Goal: Transaction & Acquisition: Purchase product/service

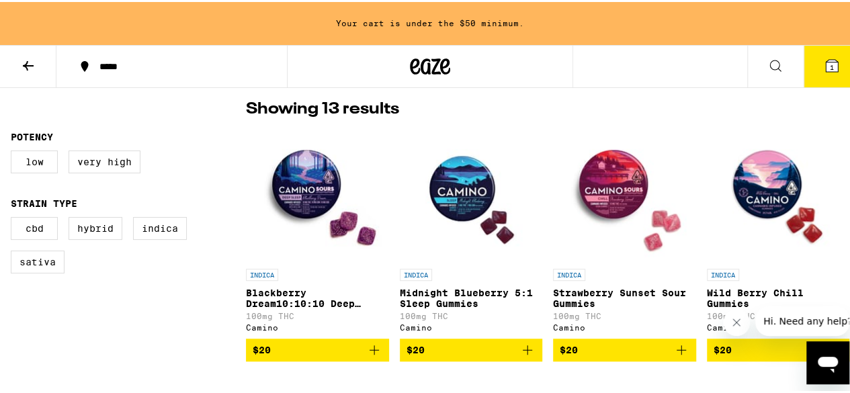
click at [770, 66] on icon at bounding box center [775, 63] width 11 height 11
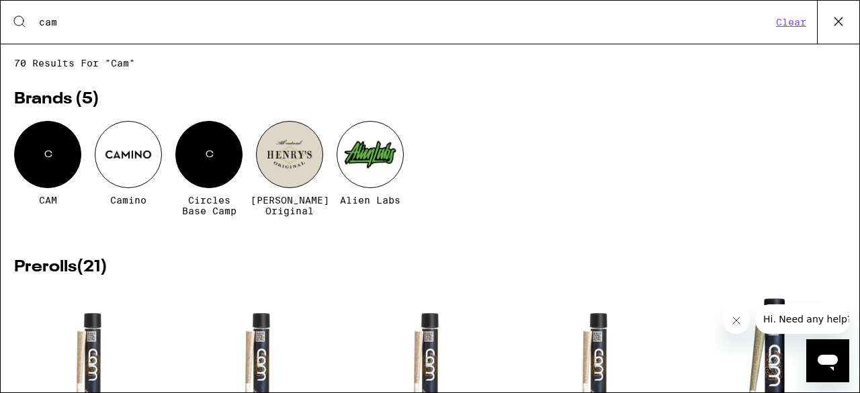
click at [351, 26] on input "cam" at bounding box center [404, 22] width 733 height 12
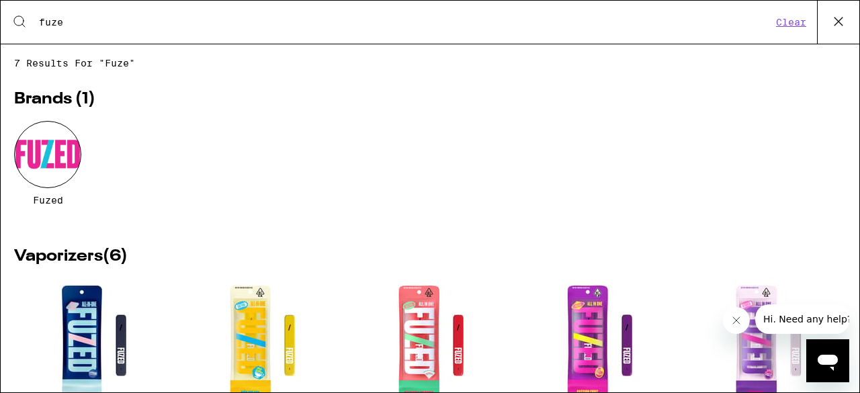
type input "fuze"
click at [312, 155] on div "Fuzed" at bounding box center [429, 173] width 831 height 105
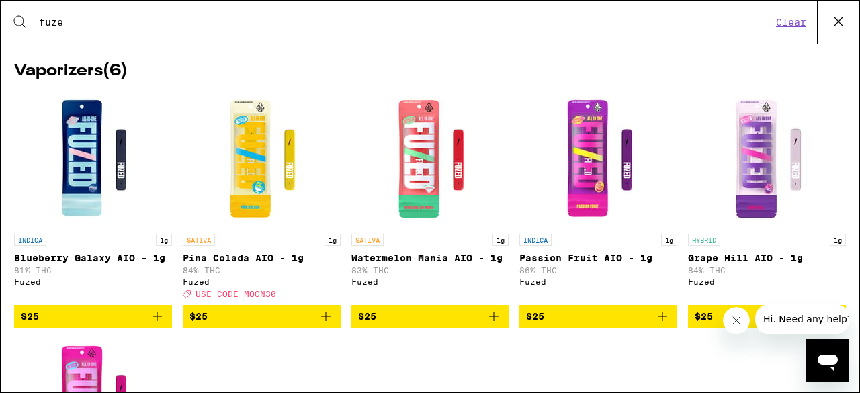
scroll to position [187, 0]
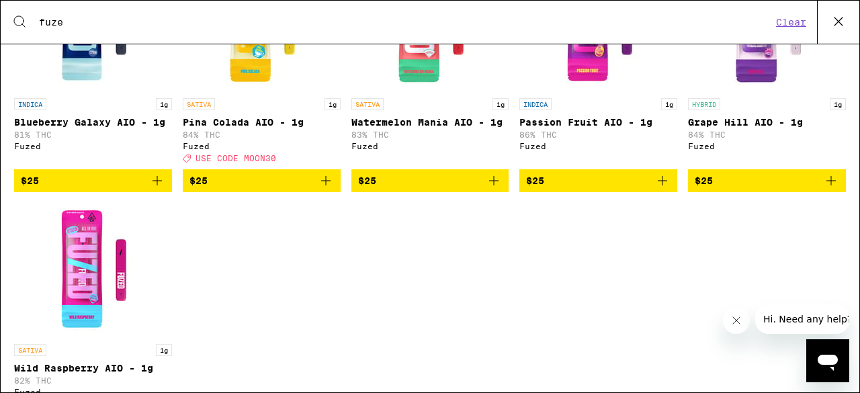
click at [312, 155] on link "SATIVA 1g [PERSON_NAME] Colada AIO - 1g 84% THC Fuzed Deal Created with Sketch.…" at bounding box center [262, 63] width 158 height 212
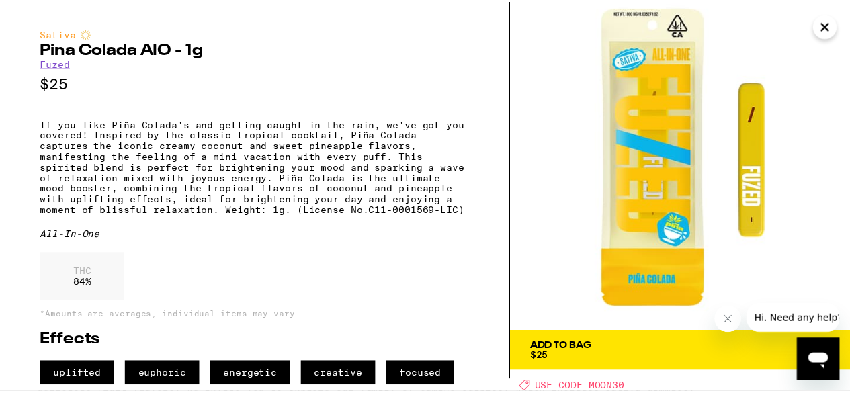
scroll to position [27, 0]
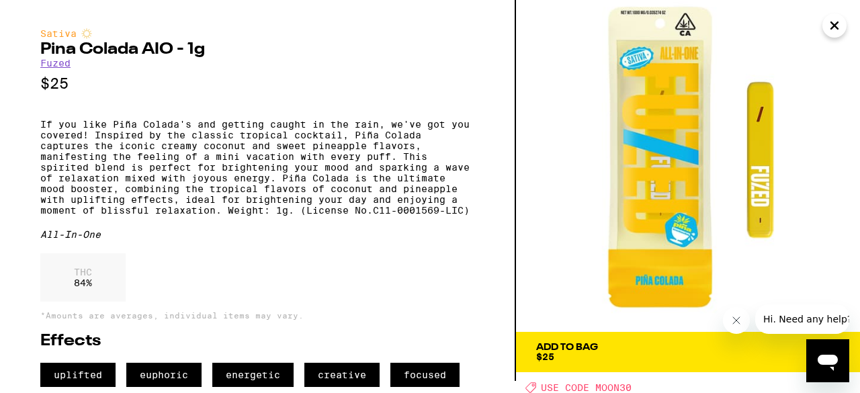
click at [838, 21] on icon "Close" at bounding box center [834, 25] width 16 height 20
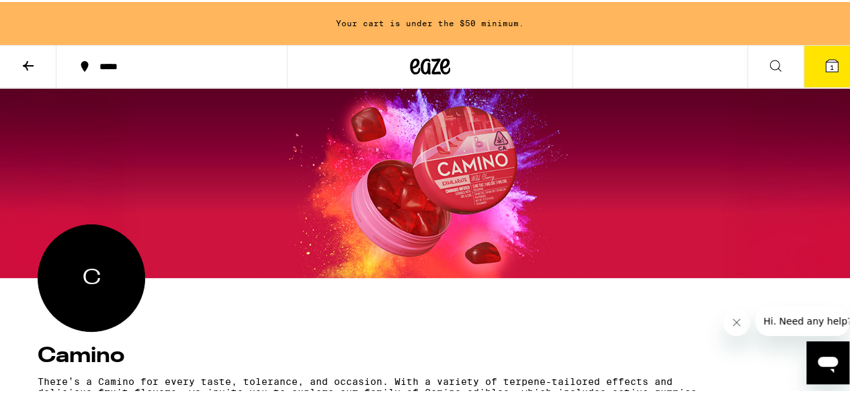
scroll to position [27, 0]
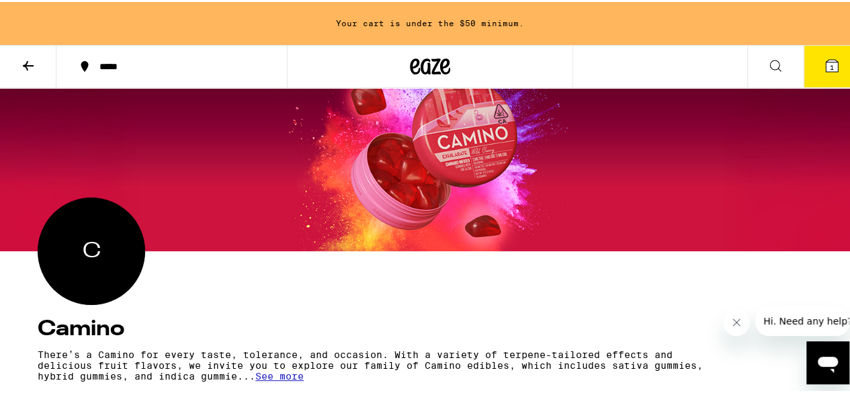
click at [24, 59] on icon at bounding box center [28, 64] width 16 height 16
click at [27, 60] on icon at bounding box center [28, 63] width 11 height 9
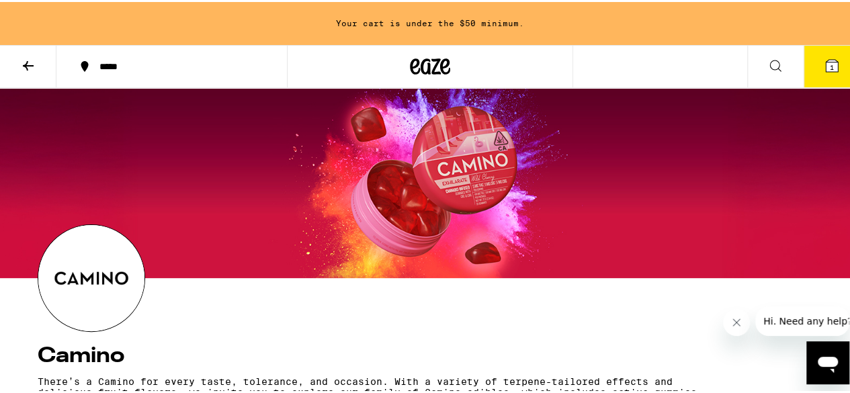
click at [26, 60] on icon at bounding box center [28, 64] width 16 height 16
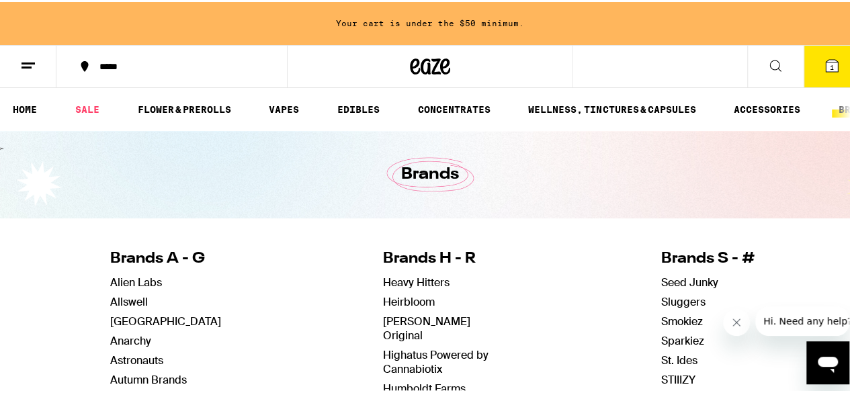
click at [433, 84] on div at bounding box center [430, 64] width 287 height 43
click at [430, 68] on icon at bounding box center [430, 64] width 40 height 24
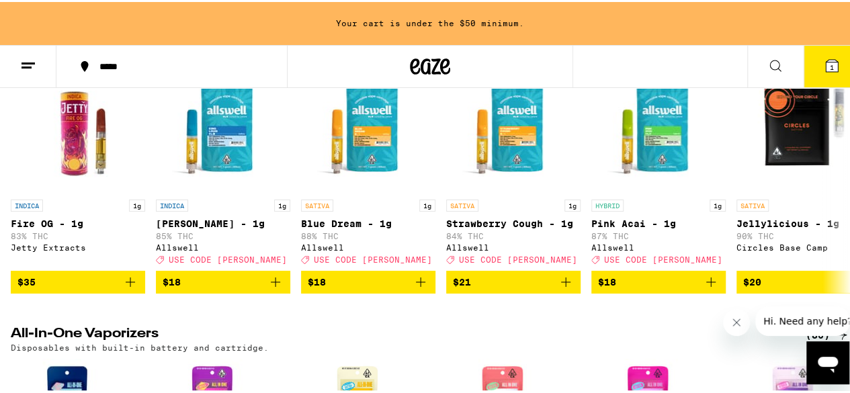
scroll to position [1436, 0]
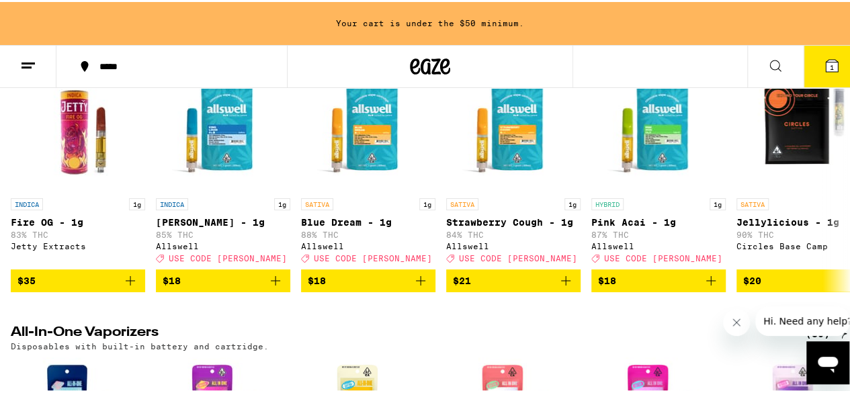
click at [767, 63] on icon at bounding box center [775, 64] width 16 height 16
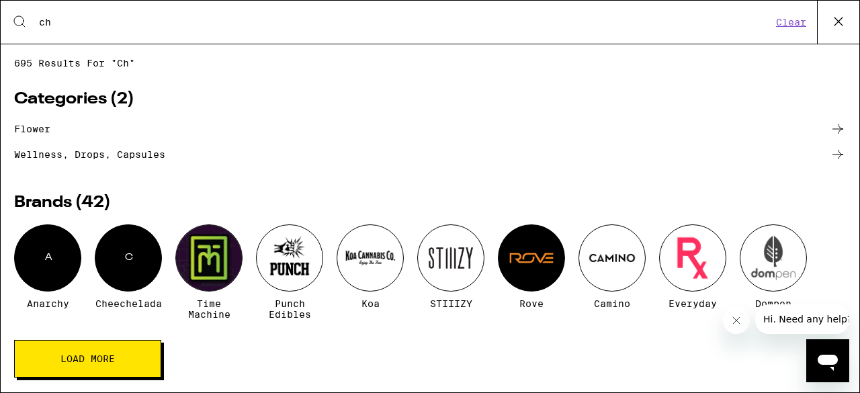
type input "ch"
click at [142, 275] on div "C" at bounding box center [128, 257] width 67 height 67
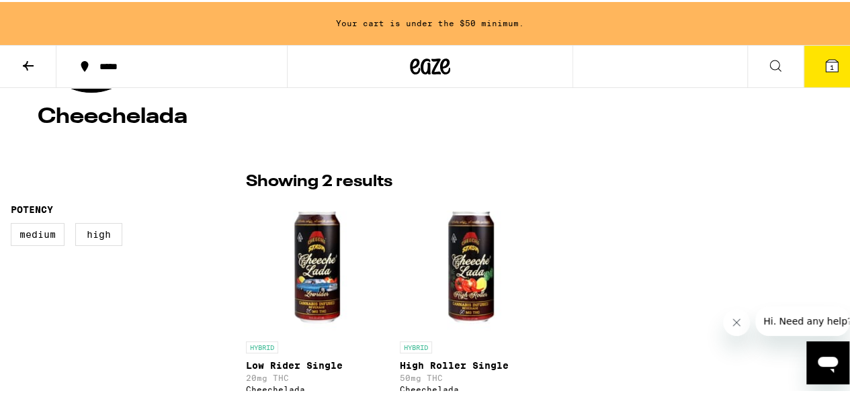
scroll to position [242, 0]
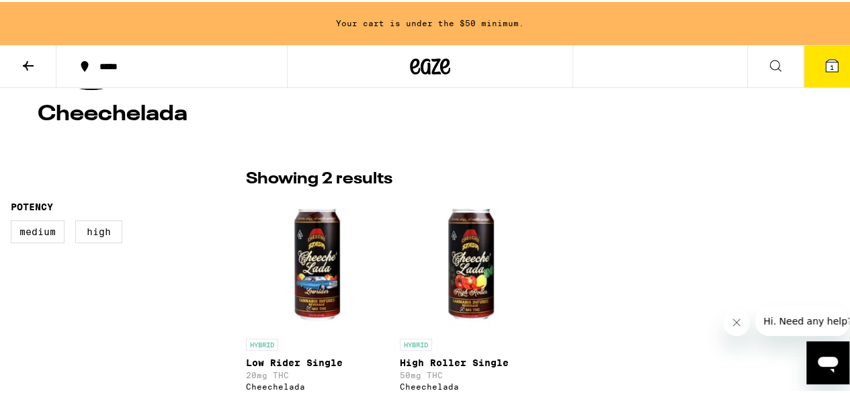
click at [20, 68] on icon at bounding box center [28, 64] width 16 height 16
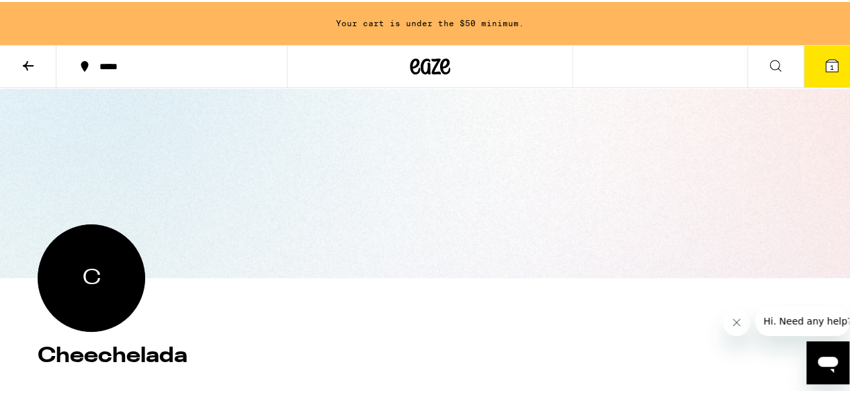
click at [29, 60] on icon at bounding box center [28, 64] width 16 height 16
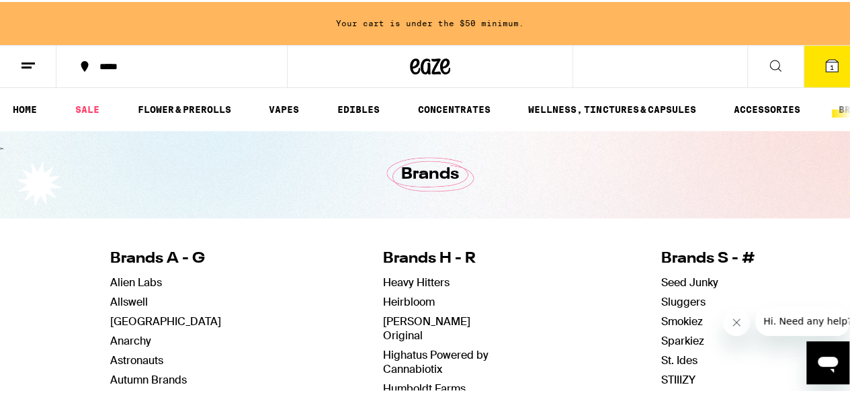
click at [29, 61] on line at bounding box center [27, 61] width 13 height 0
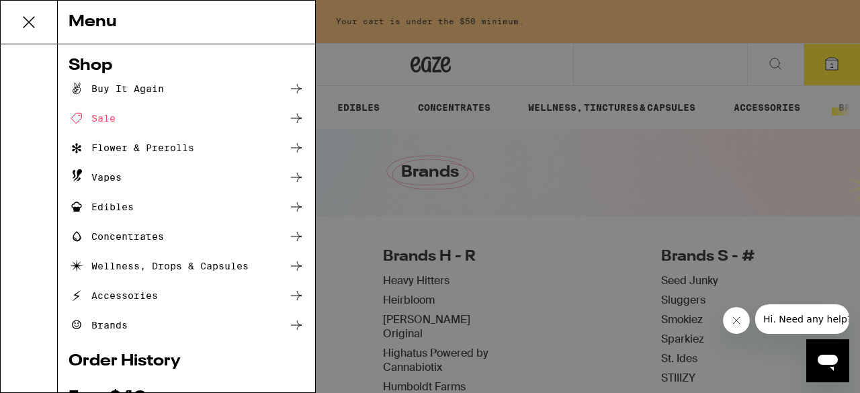
click at [345, 142] on div "Menu Shop Buy It Again Sale Flower & Prerolls Vapes Edibles Concentrates Wellne…" at bounding box center [430, 196] width 860 height 393
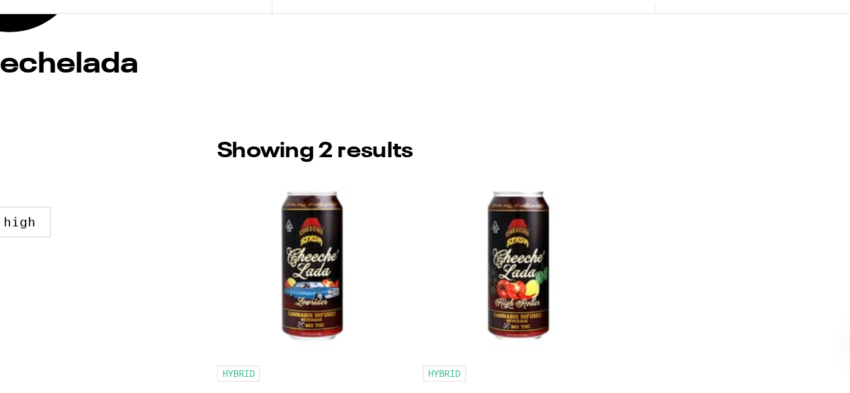
scroll to position [230, 0]
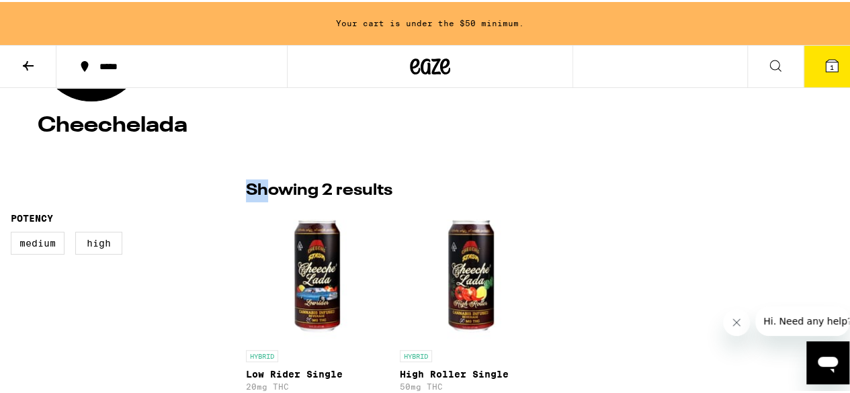
drag, startPoint x: 242, startPoint y: 291, endPoint x: 265, endPoint y: 199, distance: 95.6
click at [265, 199] on div "Potency Medium High Showing 2 results HYBRID Low Rider Single 20mg THC Cheechel…" at bounding box center [430, 313] width 860 height 273
click at [226, 246] on div "Medium High" at bounding box center [128, 247] width 235 height 34
click at [200, 307] on div "Potency Medium High" at bounding box center [128, 313] width 235 height 273
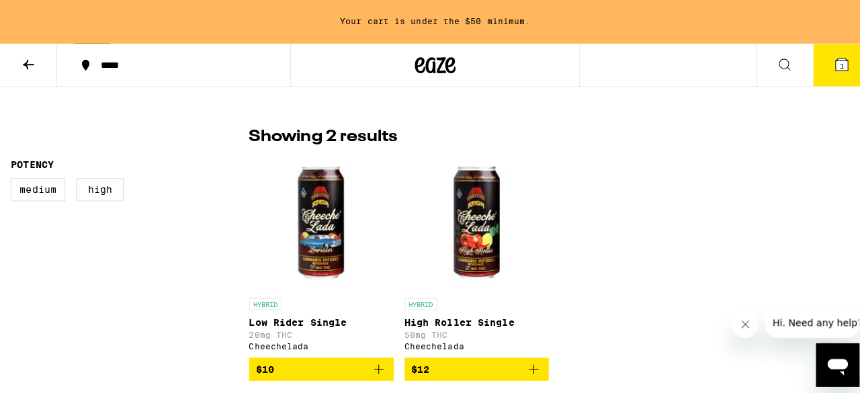
scroll to position [311, 0]
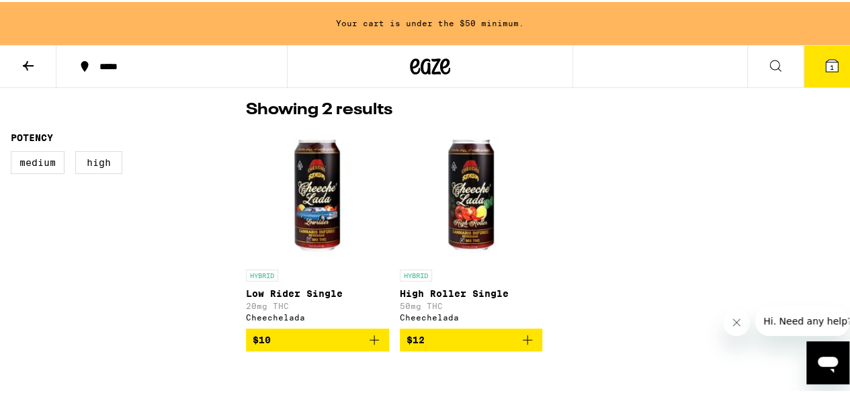
click at [298, 209] on img "Open page for Low Rider Single from Cheechelada" at bounding box center [317, 193] width 134 height 134
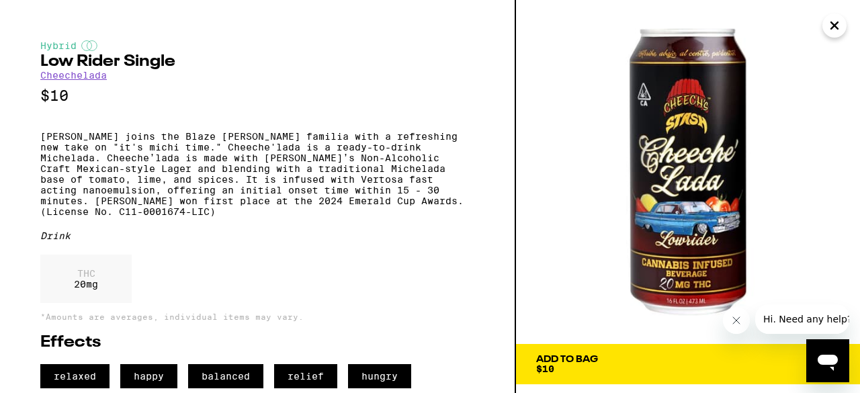
click at [849, 111] on img at bounding box center [688, 172] width 344 height 344
click at [435, 297] on div "THC 20 mg" at bounding box center [257, 282] width 434 height 55
click at [469, 230] on div "Drink" at bounding box center [257, 235] width 434 height 11
